Goal: Use online tool/utility: Utilize a website feature to perform a specific function

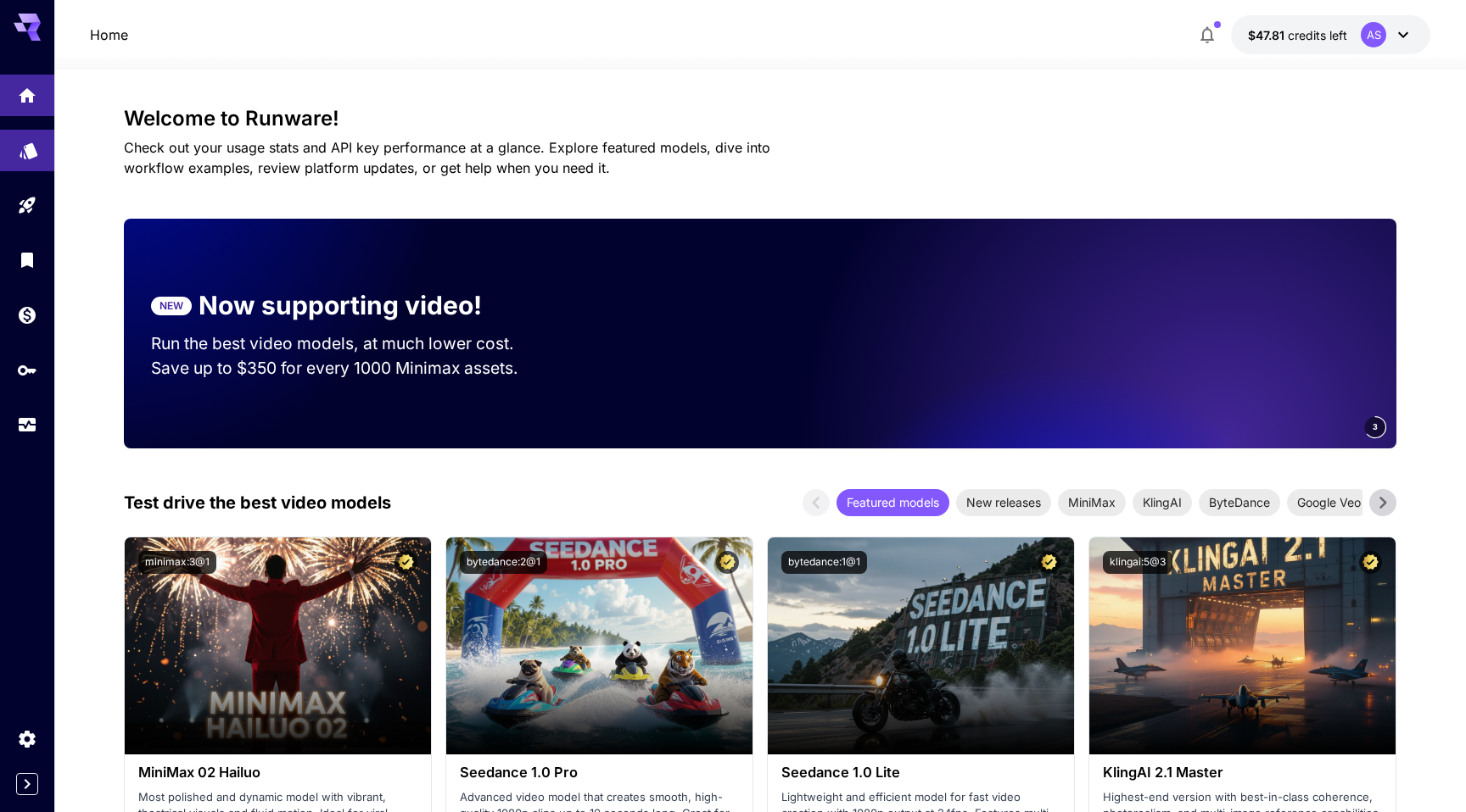
click at [26, 158] on link at bounding box center [27, 151] width 54 height 41
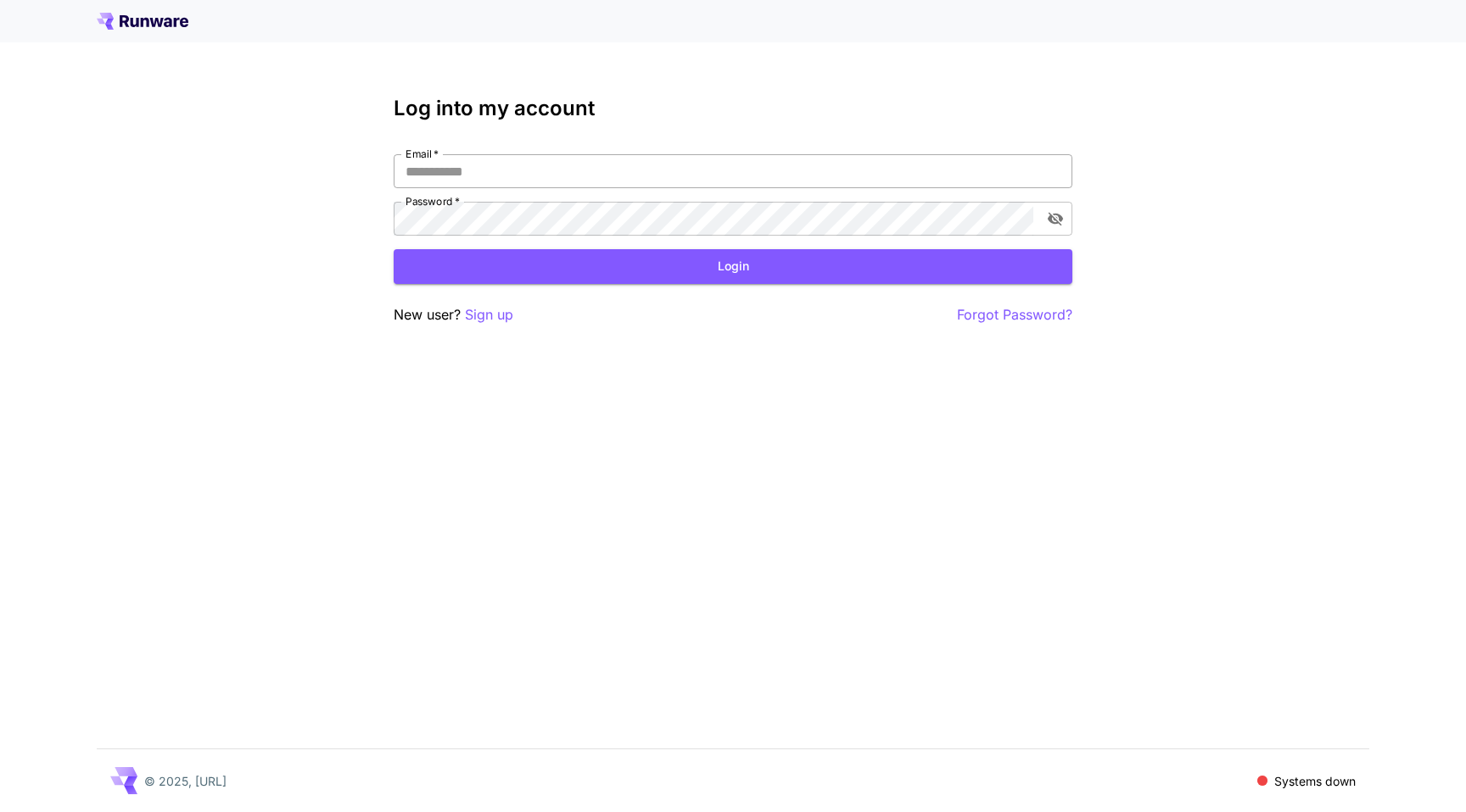
click at [417, 171] on input "Email   *" at bounding box center [733, 170] width 679 height 34
type input "**********"
click at [516, 263] on button "Login" at bounding box center [733, 267] width 679 height 34
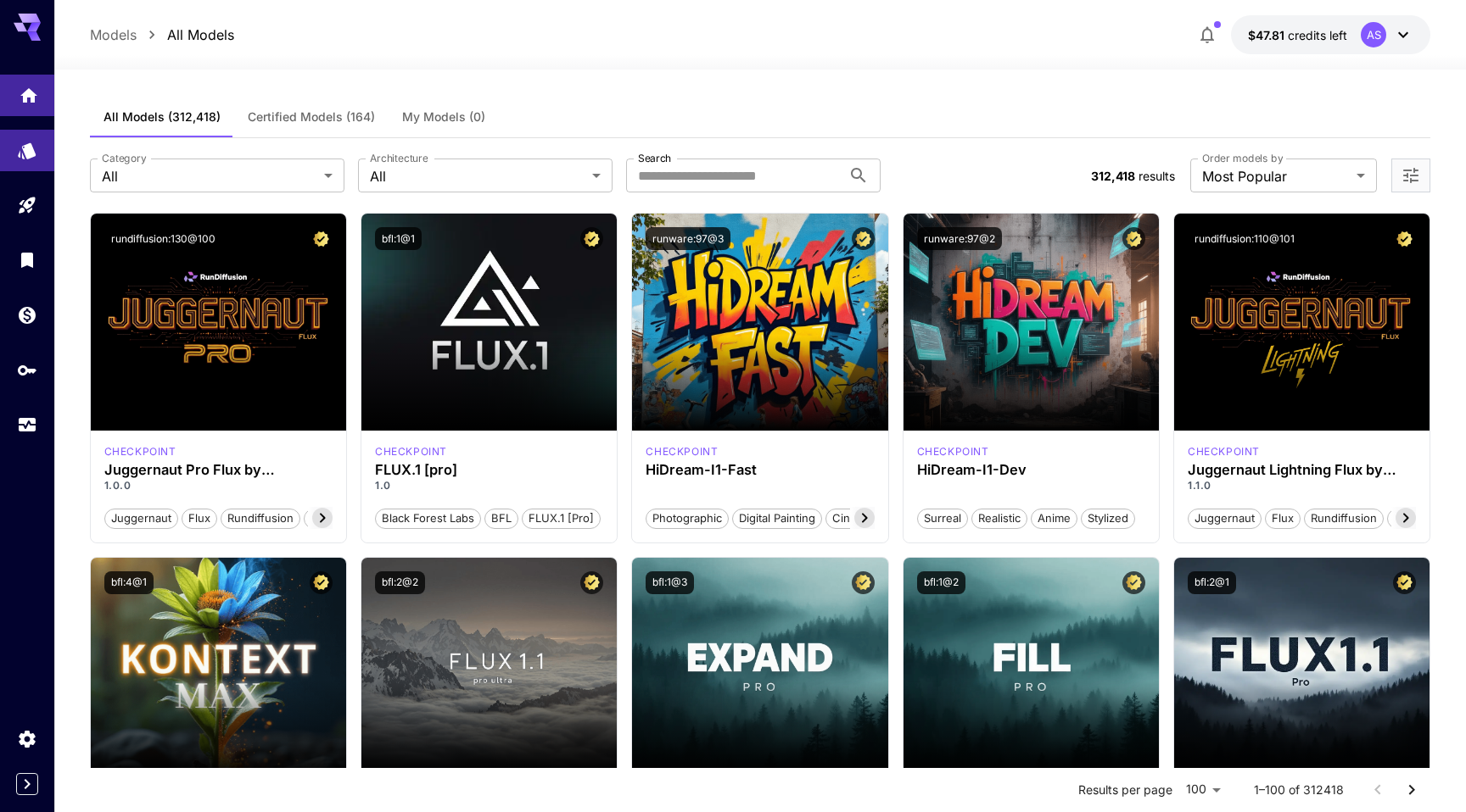
click at [24, 108] on link at bounding box center [27, 96] width 54 height 41
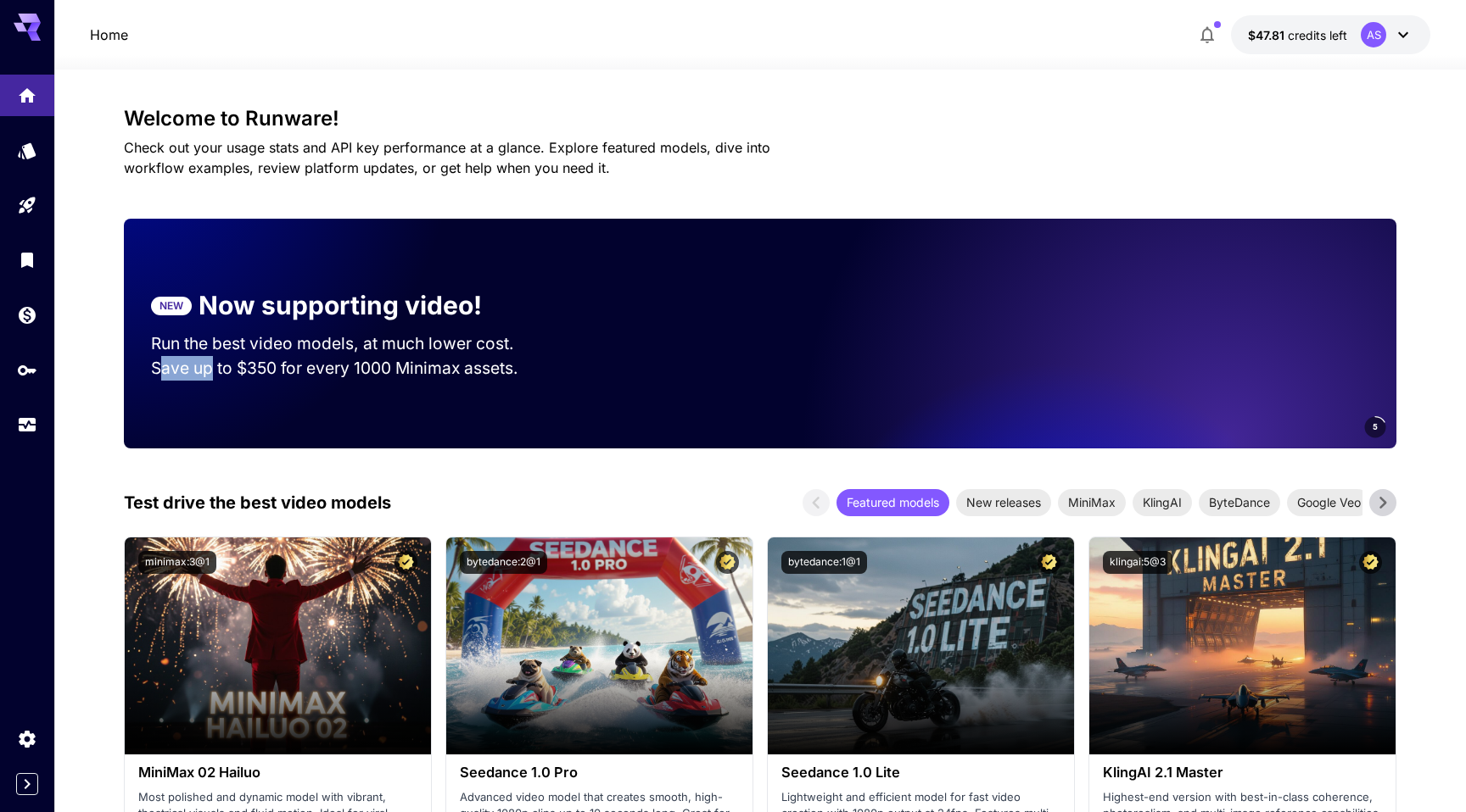
drag, startPoint x: 492, startPoint y: 371, endPoint x: 215, endPoint y: 375, distance: 277.0
click at [214, 375] on p "Save up to $350 for every 1000 Minimax assets." at bounding box center [348, 369] width 395 height 25
drag, startPoint x: 519, startPoint y: 366, endPoint x: 300, endPoint y: 366, distance: 219.0
click at [300, 366] on p "Save up to $350 for every 1000 Minimax assets." at bounding box center [348, 369] width 395 height 25
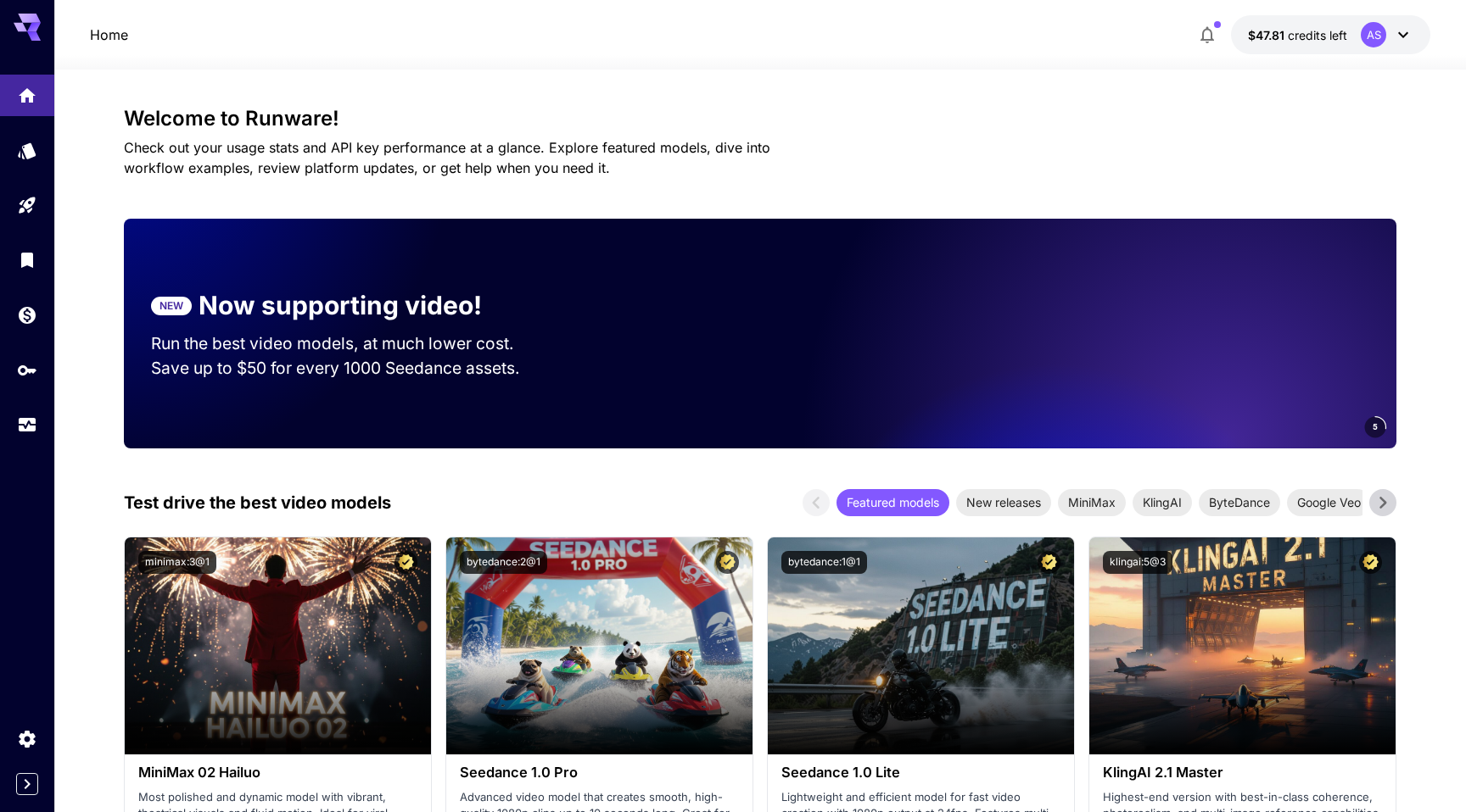
click at [1205, 27] on icon "button" at bounding box center [1207, 35] width 21 height 21
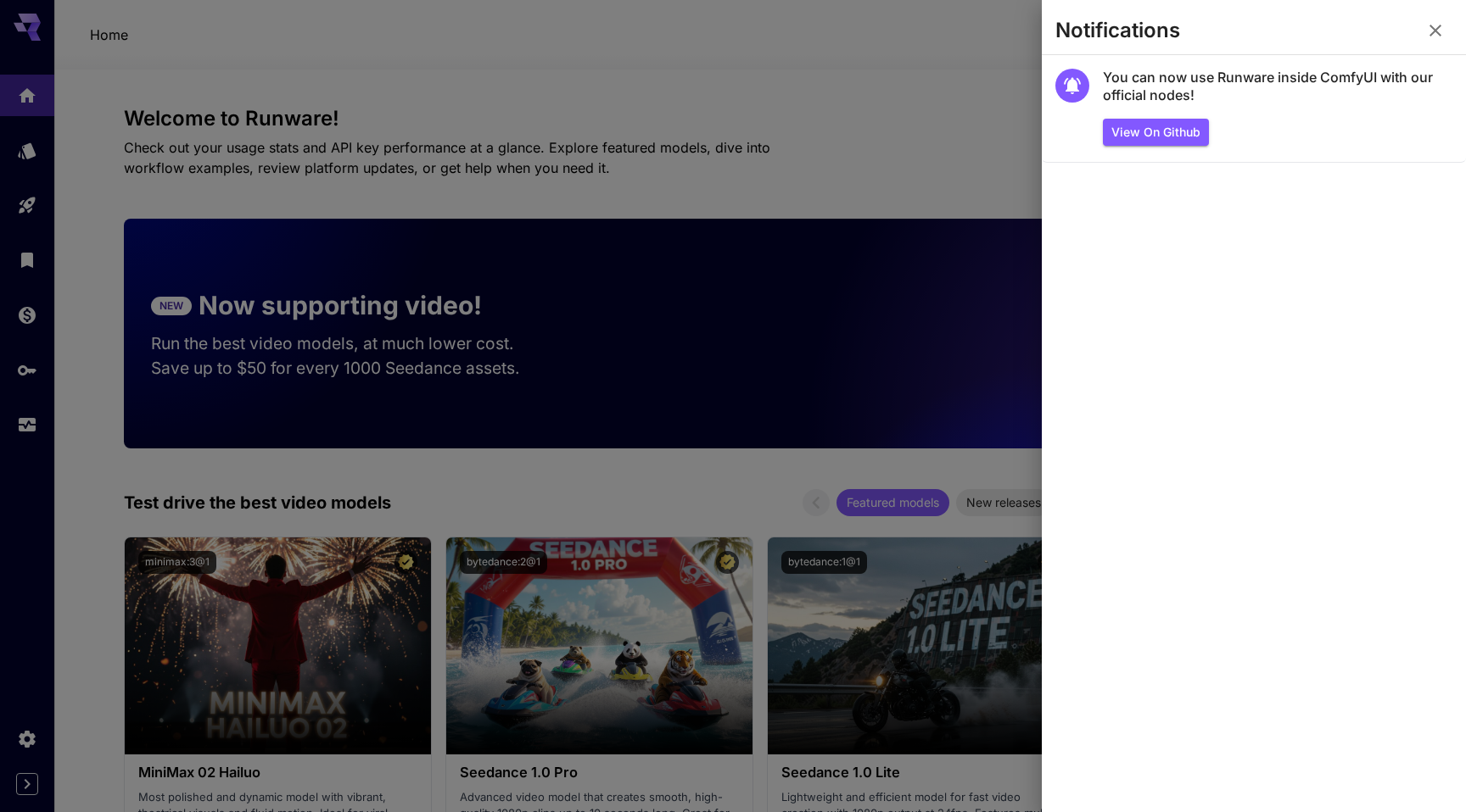
click at [949, 64] on div at bounding box center [733, 406] width 1466 height 812
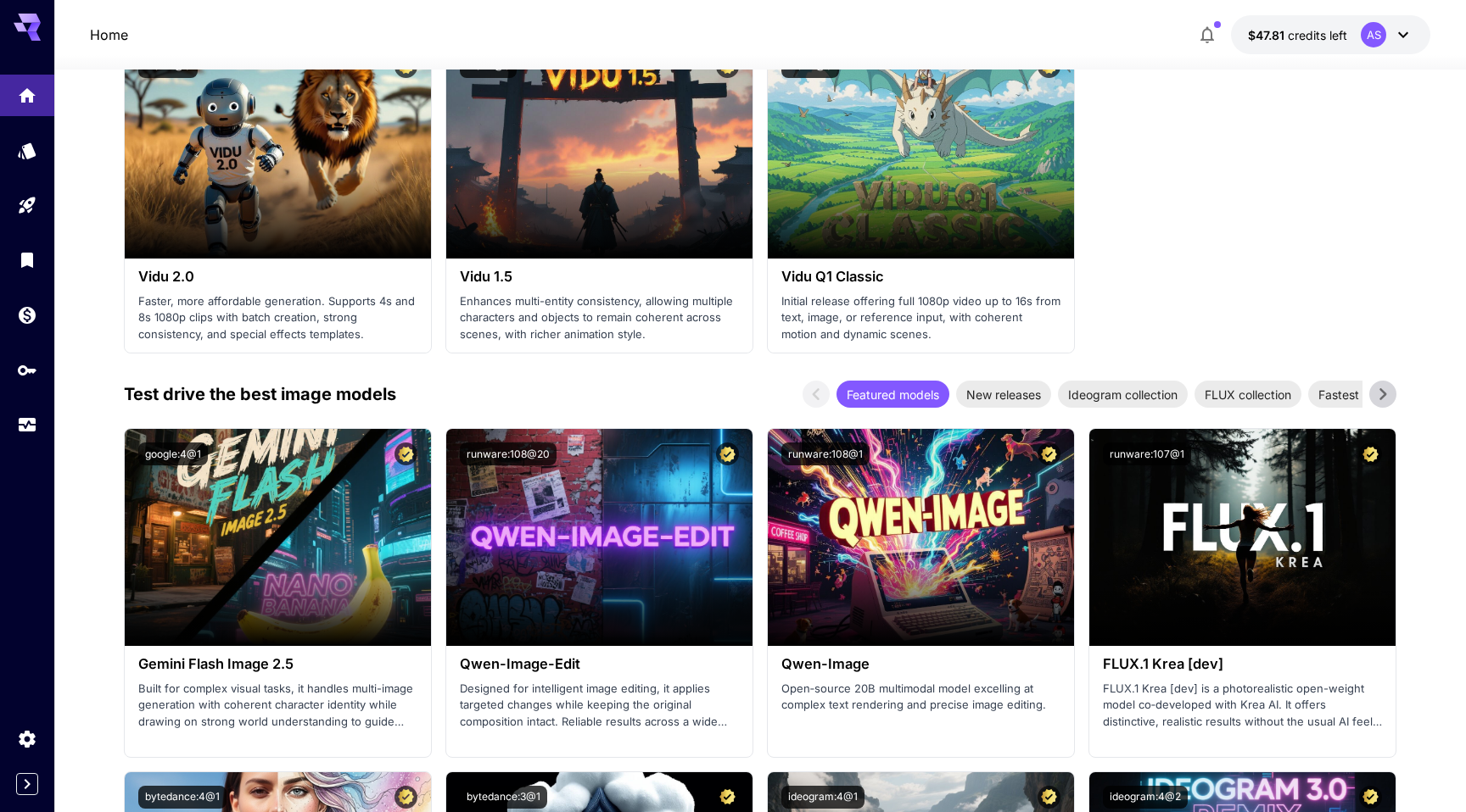
scroll to position [1801, 0]
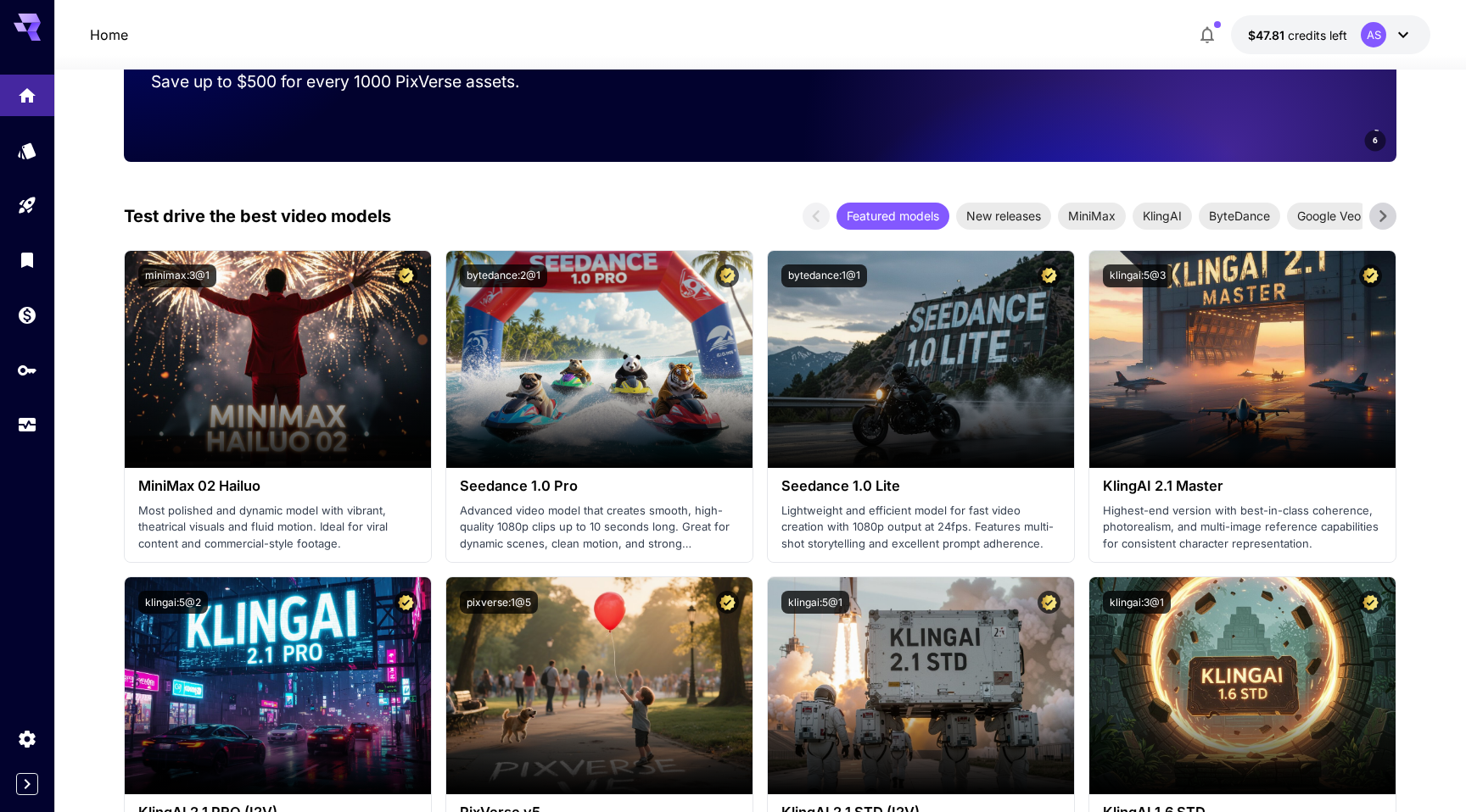
scroll to position [259, 0]
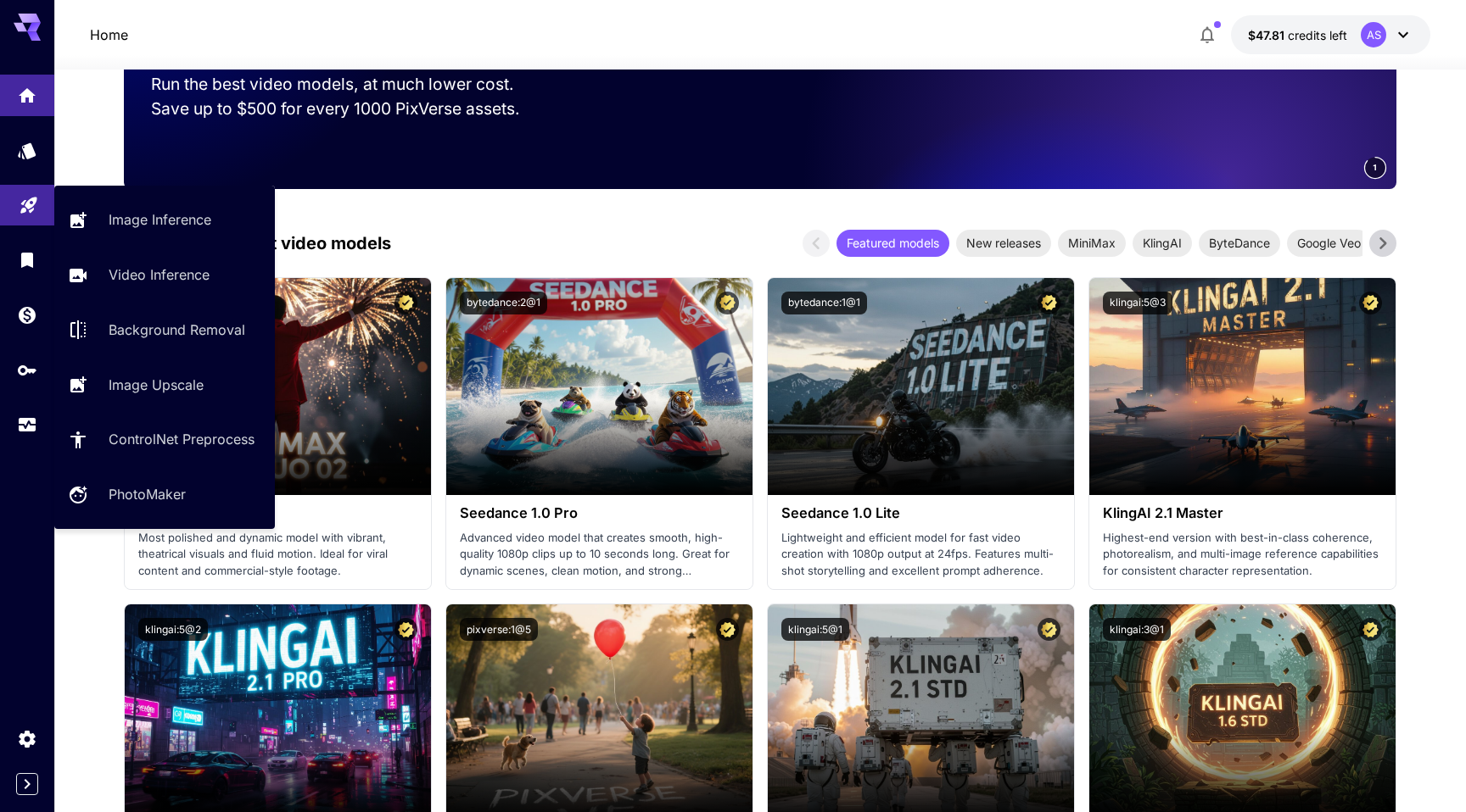
click at [31, 212] on link at bounding box center [27, 206] width 54 height 41
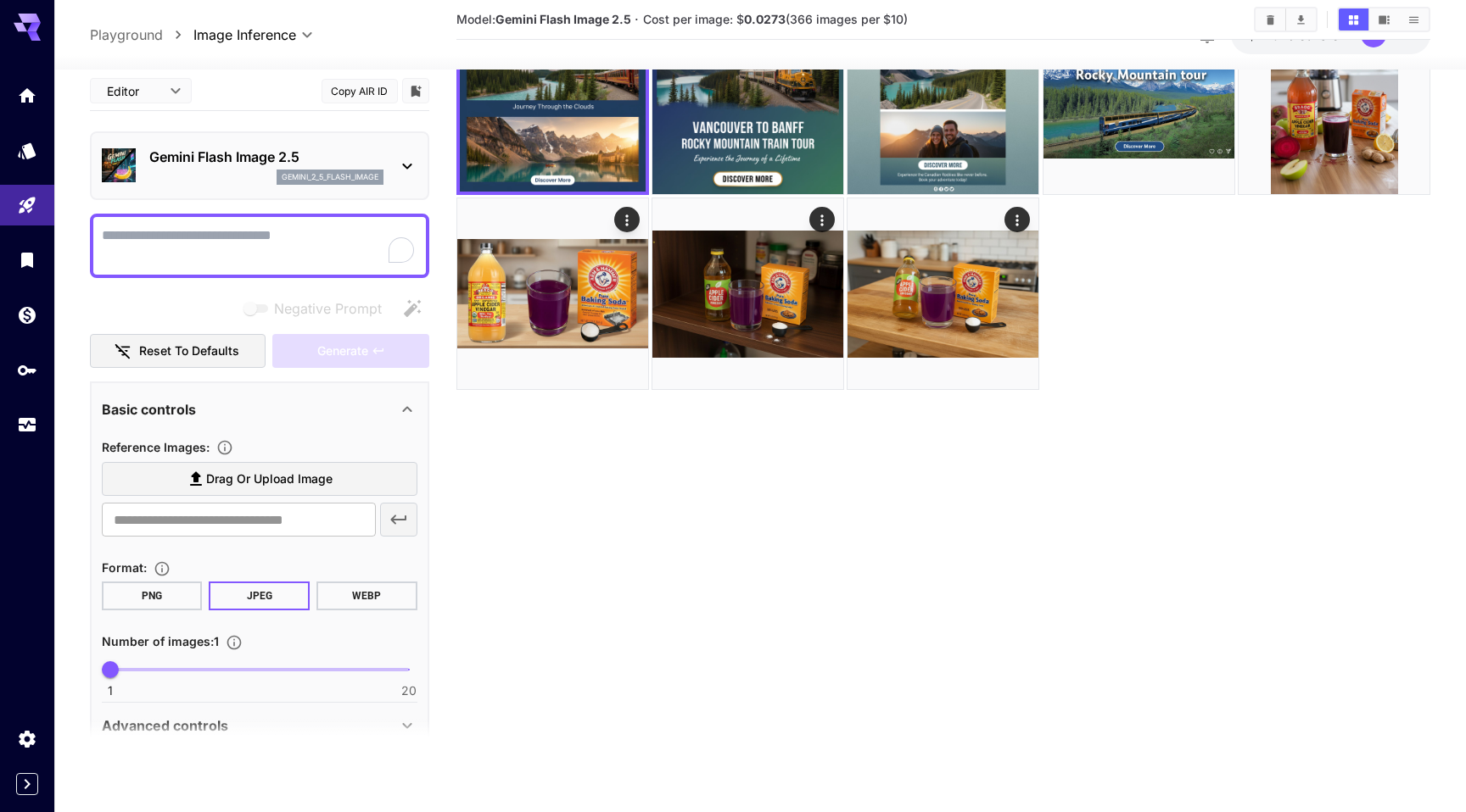
click at [277, 478] on span "Drag or upload image" at bounding box center [269, 480] width 127 height 22
click at [0, 0] on input "Drag or upload image" at bounding box center [0, 0] width 0 height 0
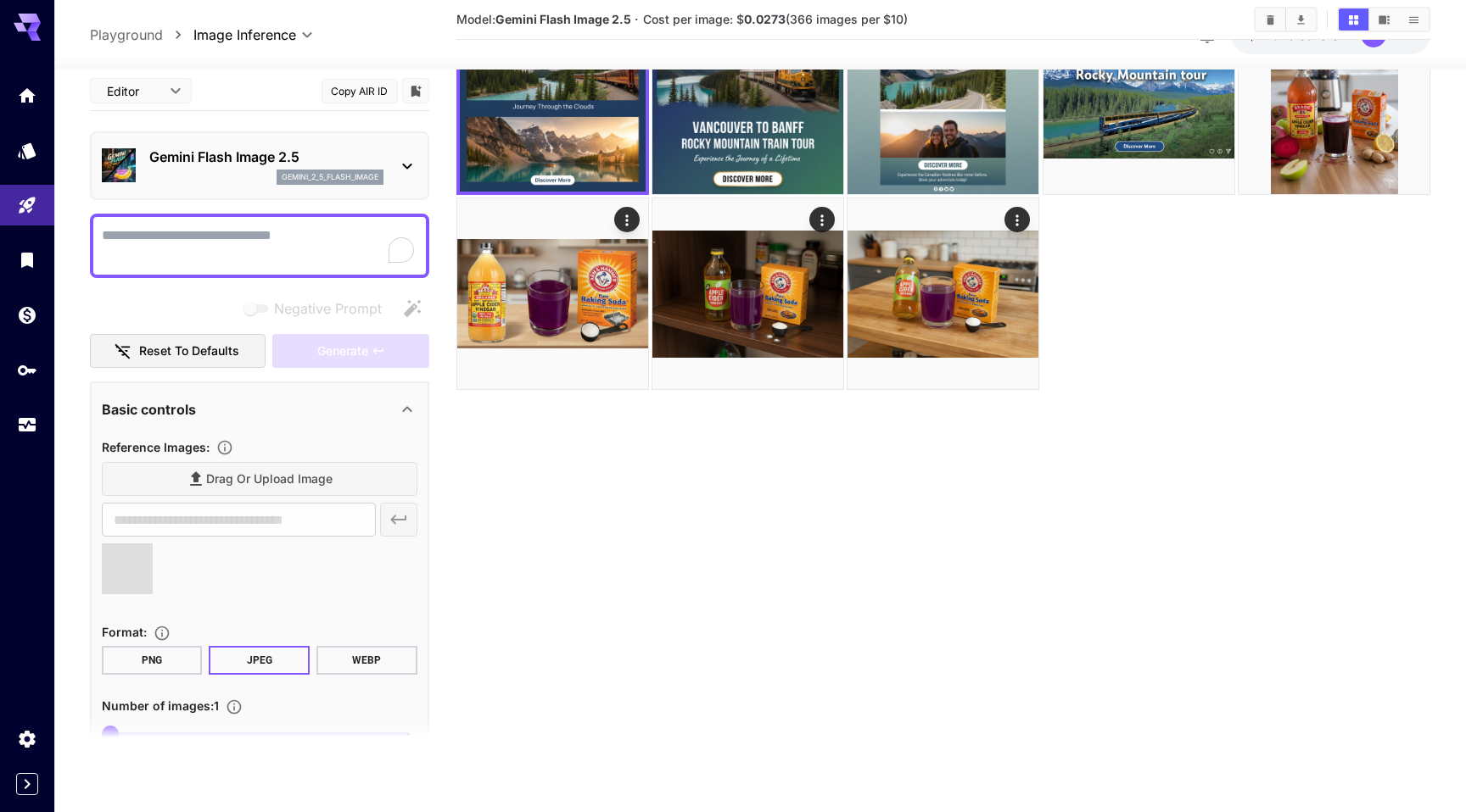
click at [179, 239] on textarea "Negative Prompt" at bounding box center [259, 245] width 315 height 40
type textarea "*****"
type input "**********"
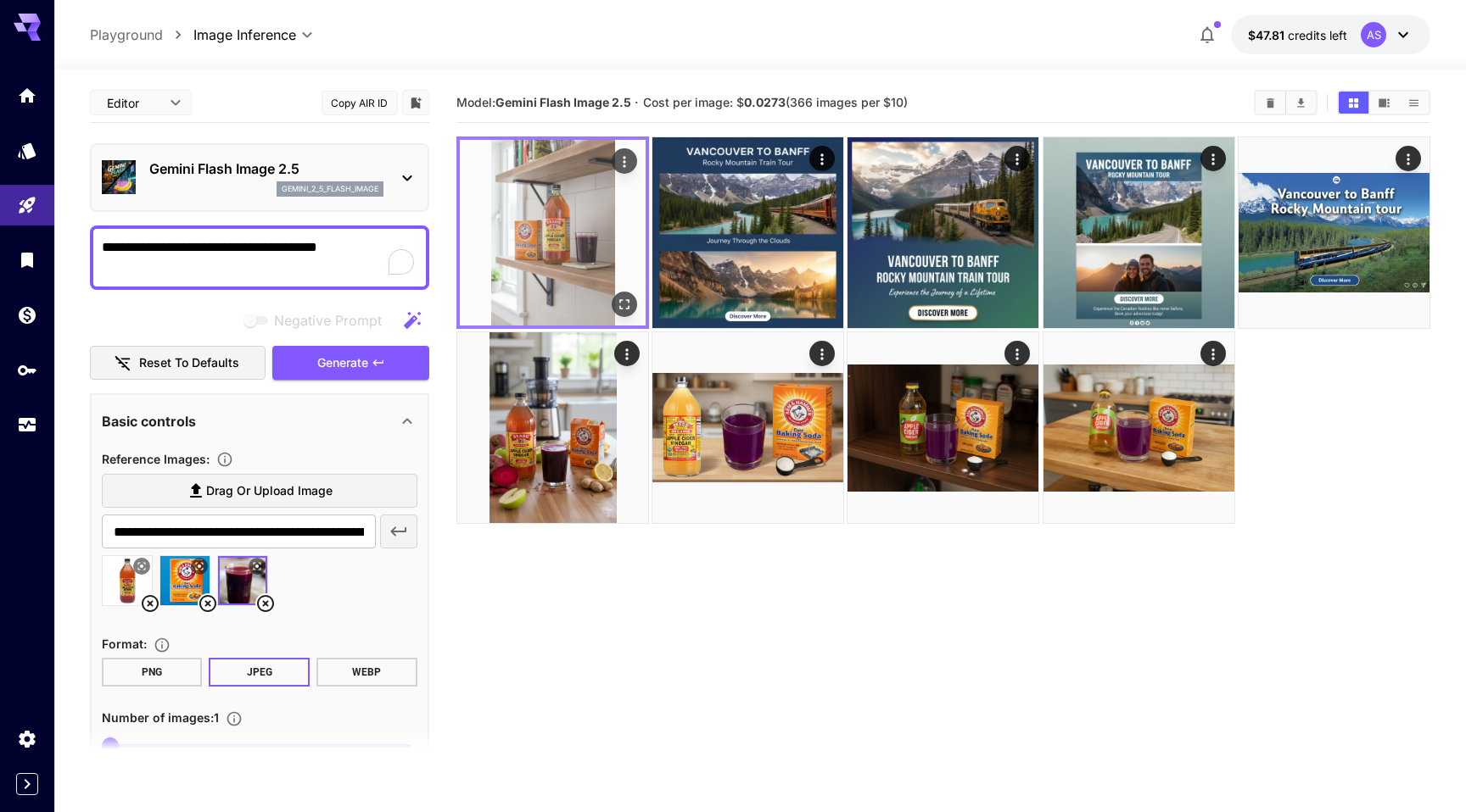
type textarea "**********"
click at [577, 246] on img at bounding box center [553, 232] width 186 height 186
click at [624, 307] on icon "Open in fullscreen" at bounding box center [624, 305] width 17 height 17
